Goal: Information Seeking & Learning: Check status

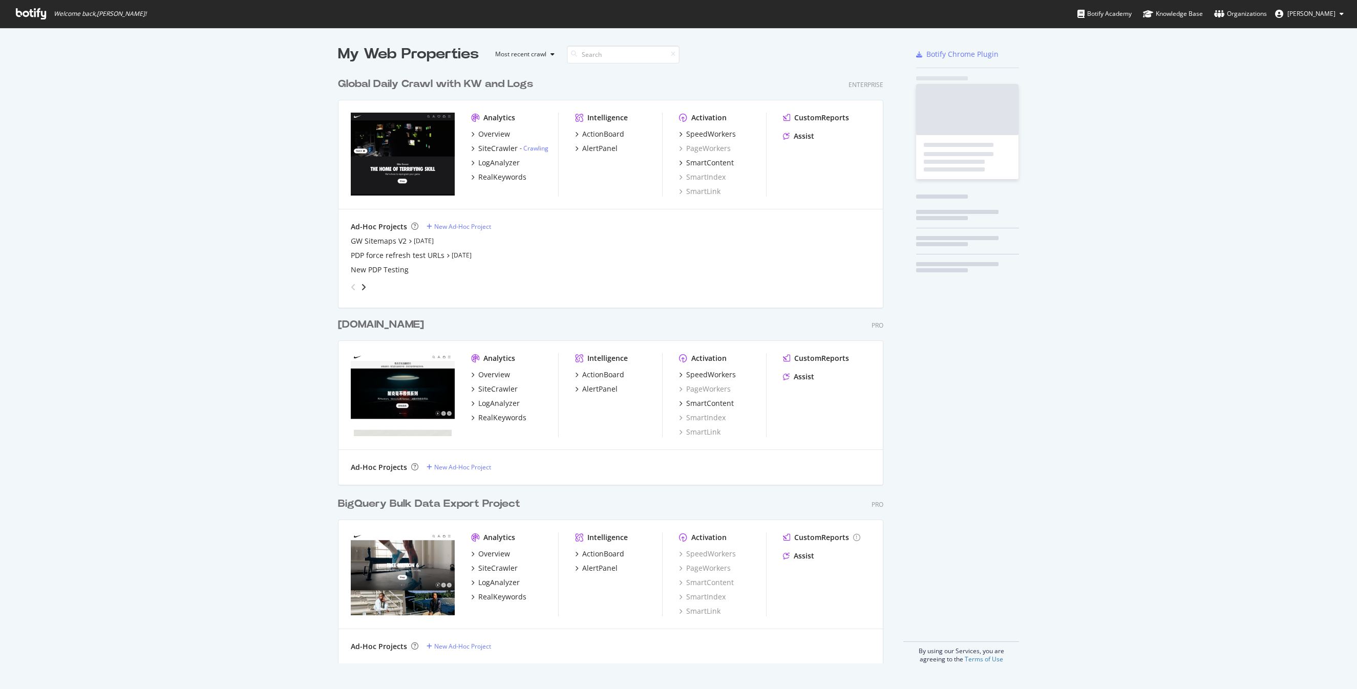
scroll to position [599, 554]
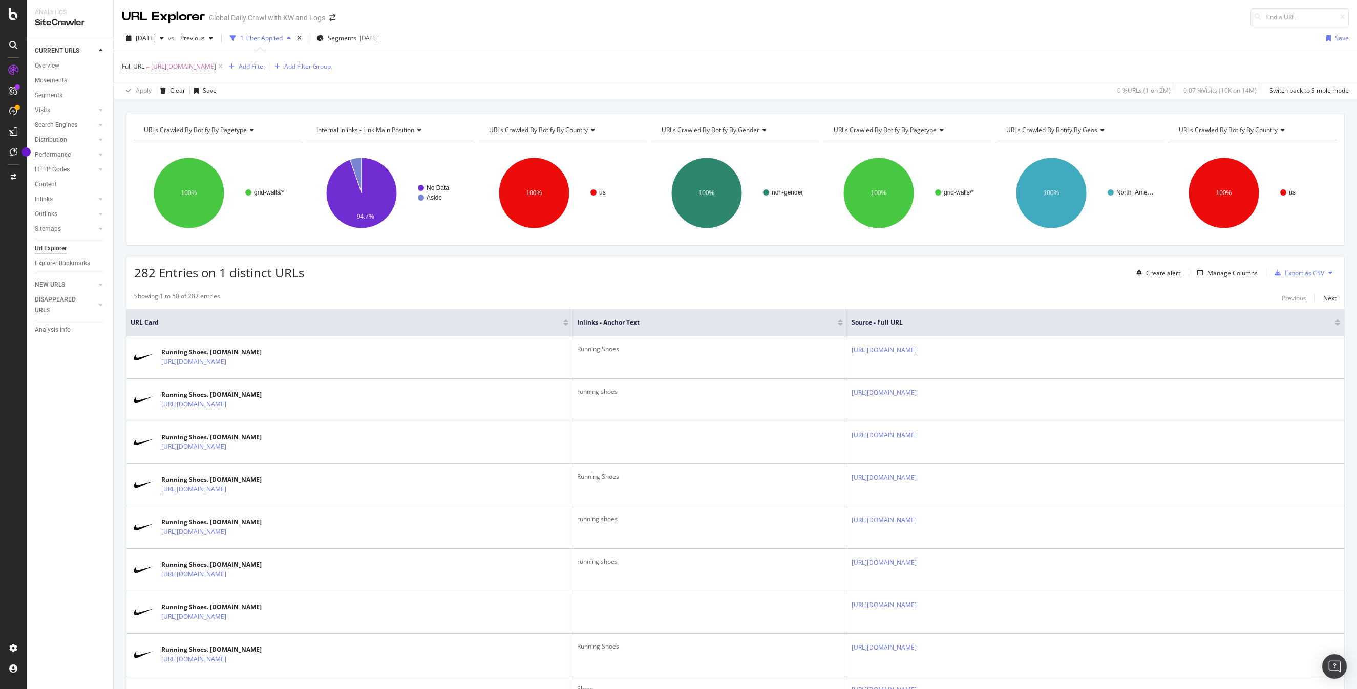
click at [692, 66] on div "Full URL = https://www.nike.com/w/running-shoes-37v7jzy7ok Add Filter Add Filte…" at bounding box center [735, 66] width 1227 height 31
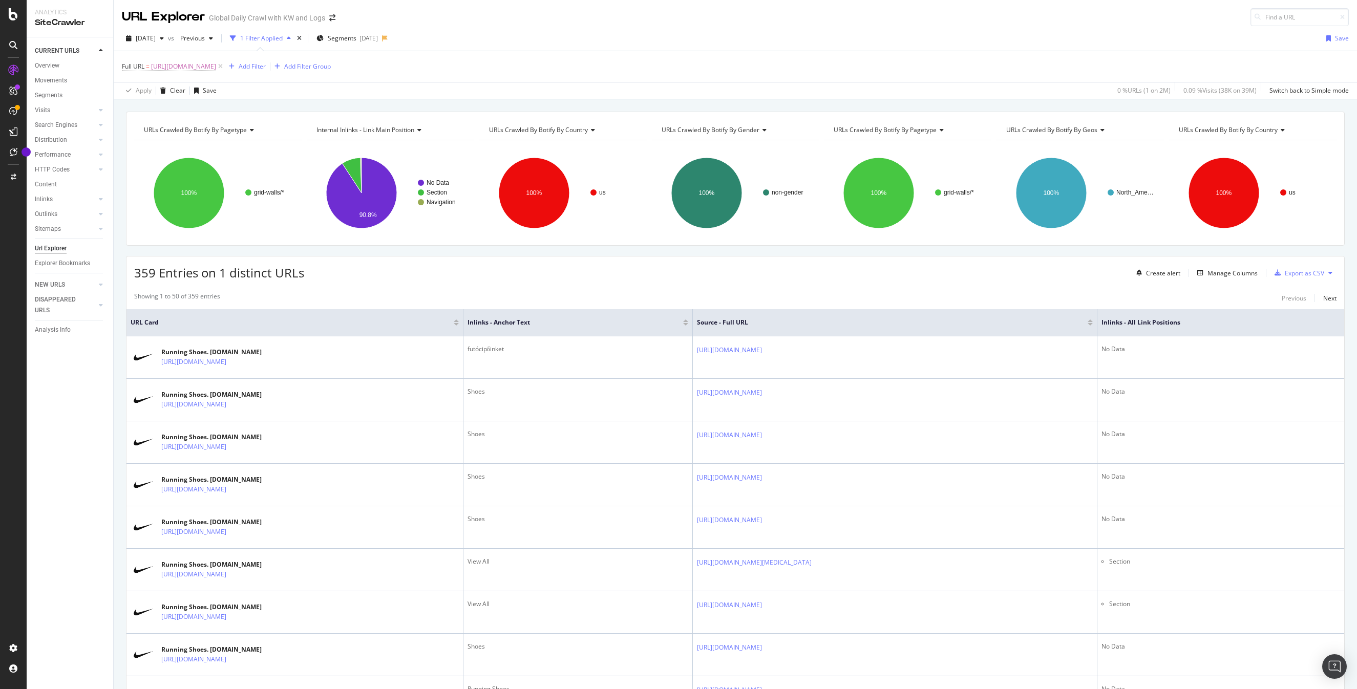
click at [650, 273] on div "359 Entries on 1 distinct URLs Create alert Manage Columns Export as CSV" at bounding box center [735, 269] width 1218 height 25
